Goal: Information Seeking & Learning: Find specific fact

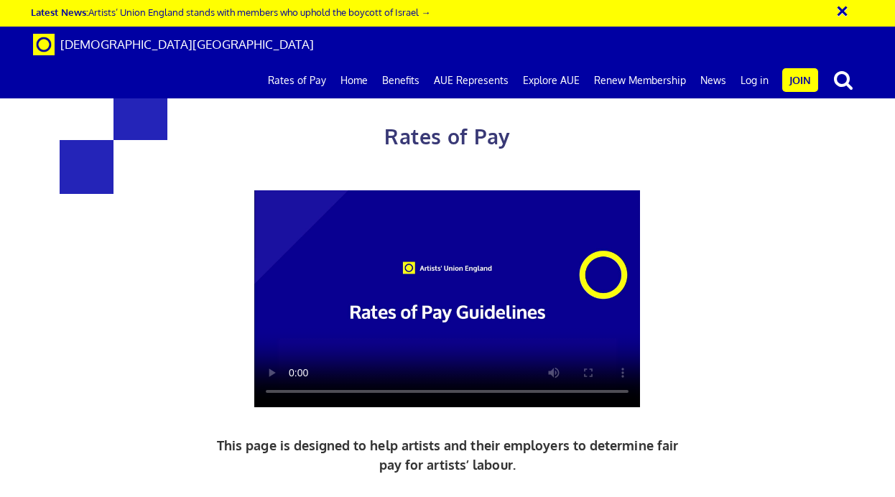
scroll to position [3308, 0]
drag, startPoint x: 684, startPoint y: 264, endPoint x: 598, endPoint y: 266, distance: 86.2
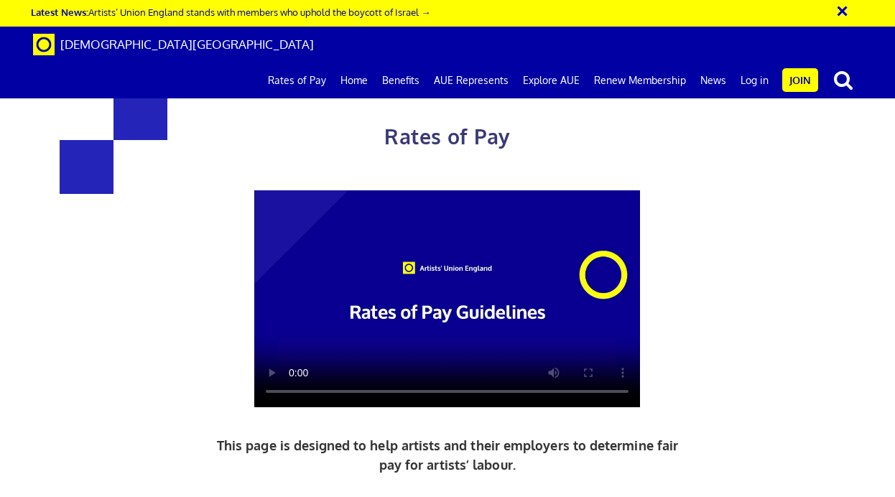
copy span "£50,689.77"
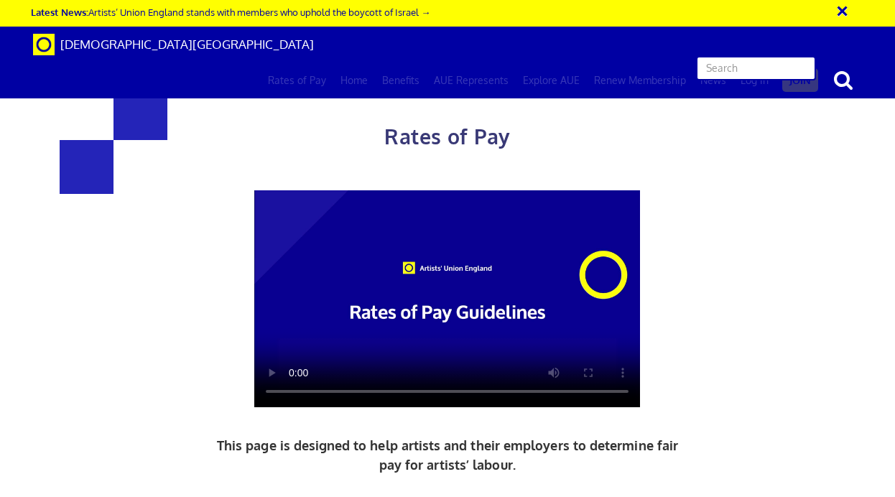
click at [794, 56] on input "text" at bounding box center [756, 68] width 120 height 24
type input "technician"
click at [782, 56] on input "technician" at bounding box center [756, 68] width 120 height 24
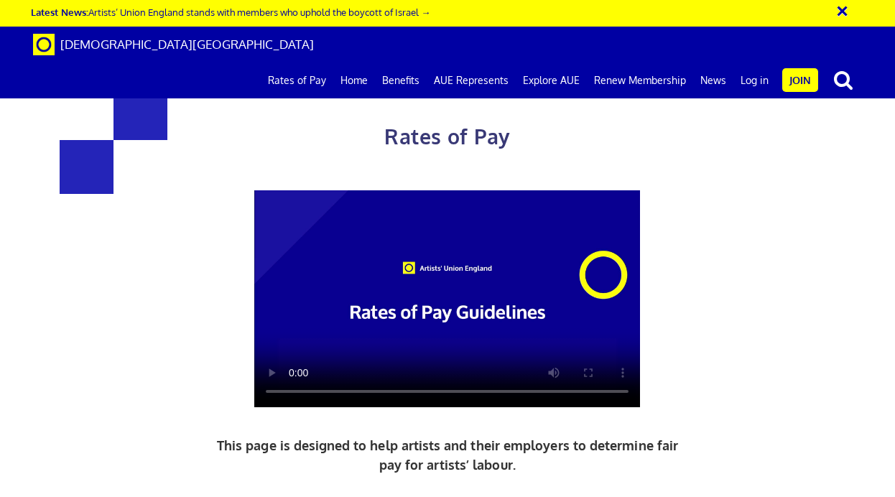
scroll to position [655, 0]
click at [479, 62] on link "AUE Represents" at bounding box center [471, 80] width 89 height 36
